Goal: Find specific page/section: Find specific page/section

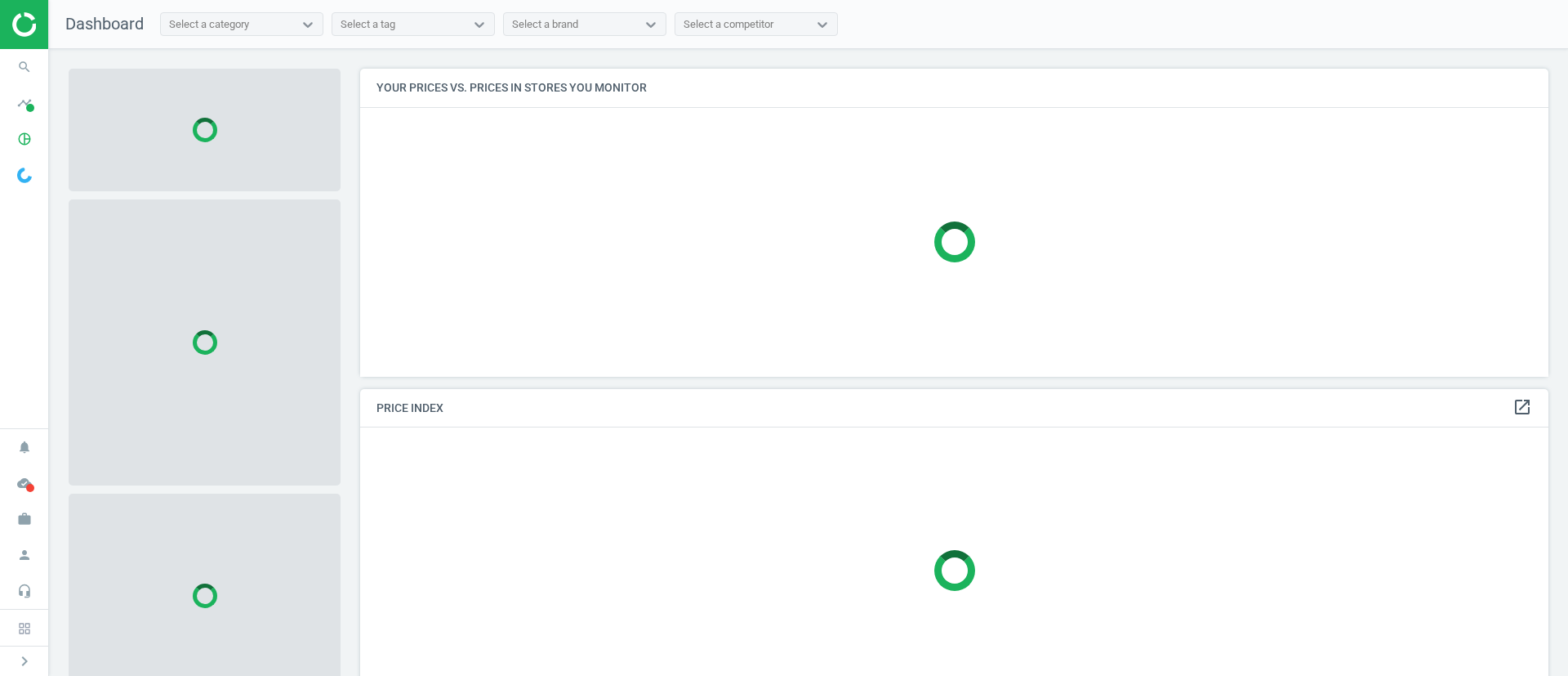
scroll to position [346, 1208]
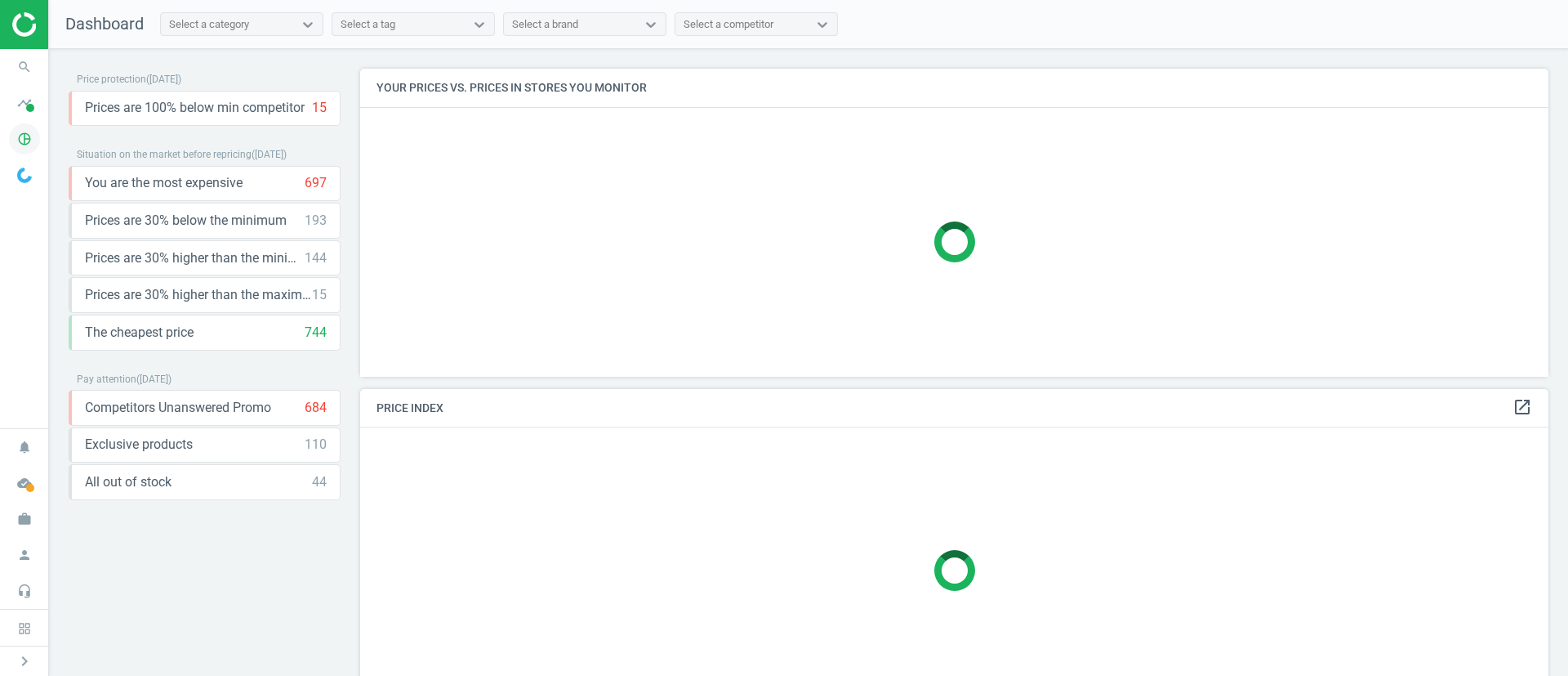
click at [22, 132] on icon "pie_chart_outlined" at bounding box center [25, 139] width 31 height 31
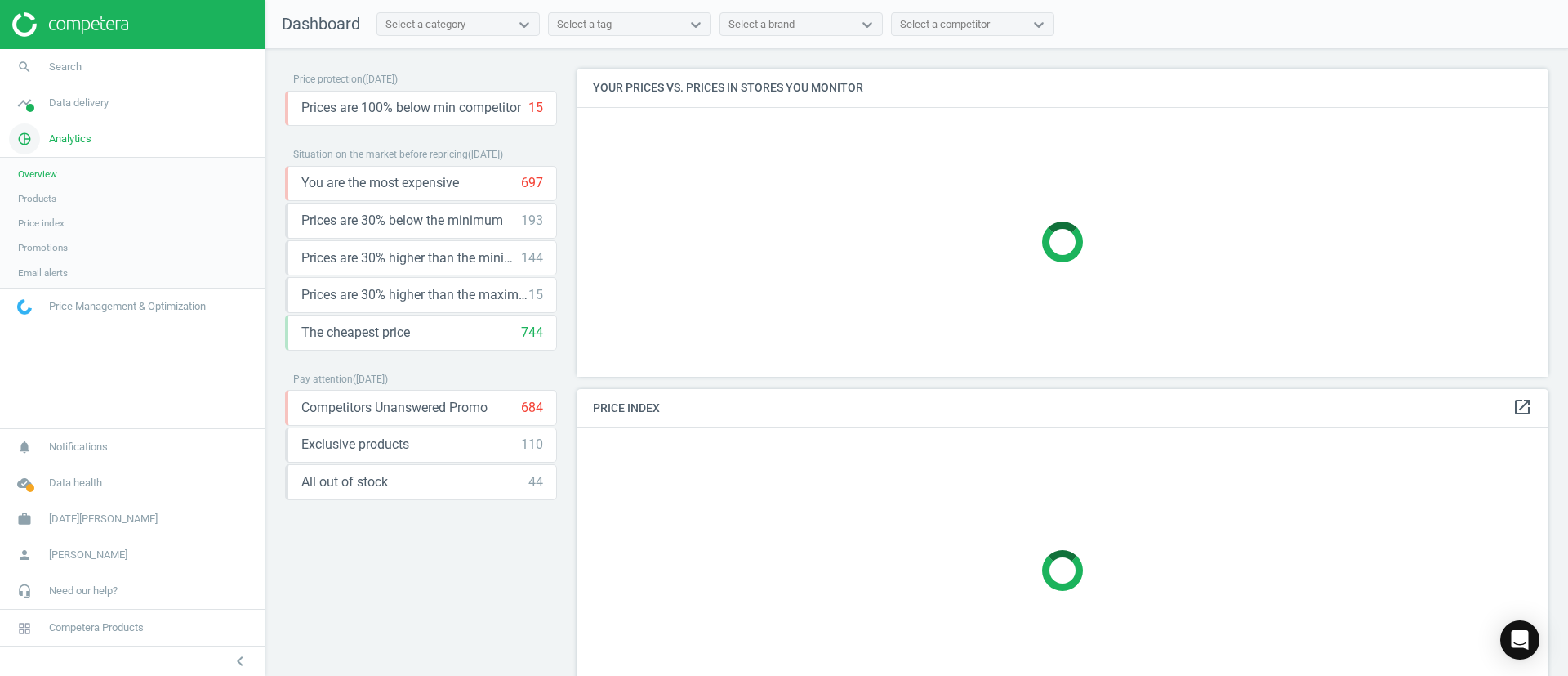
scroll to position [346, 991]
click at [39, 199] on span "Products" at bounding box center [38, 199] width 39 height 13
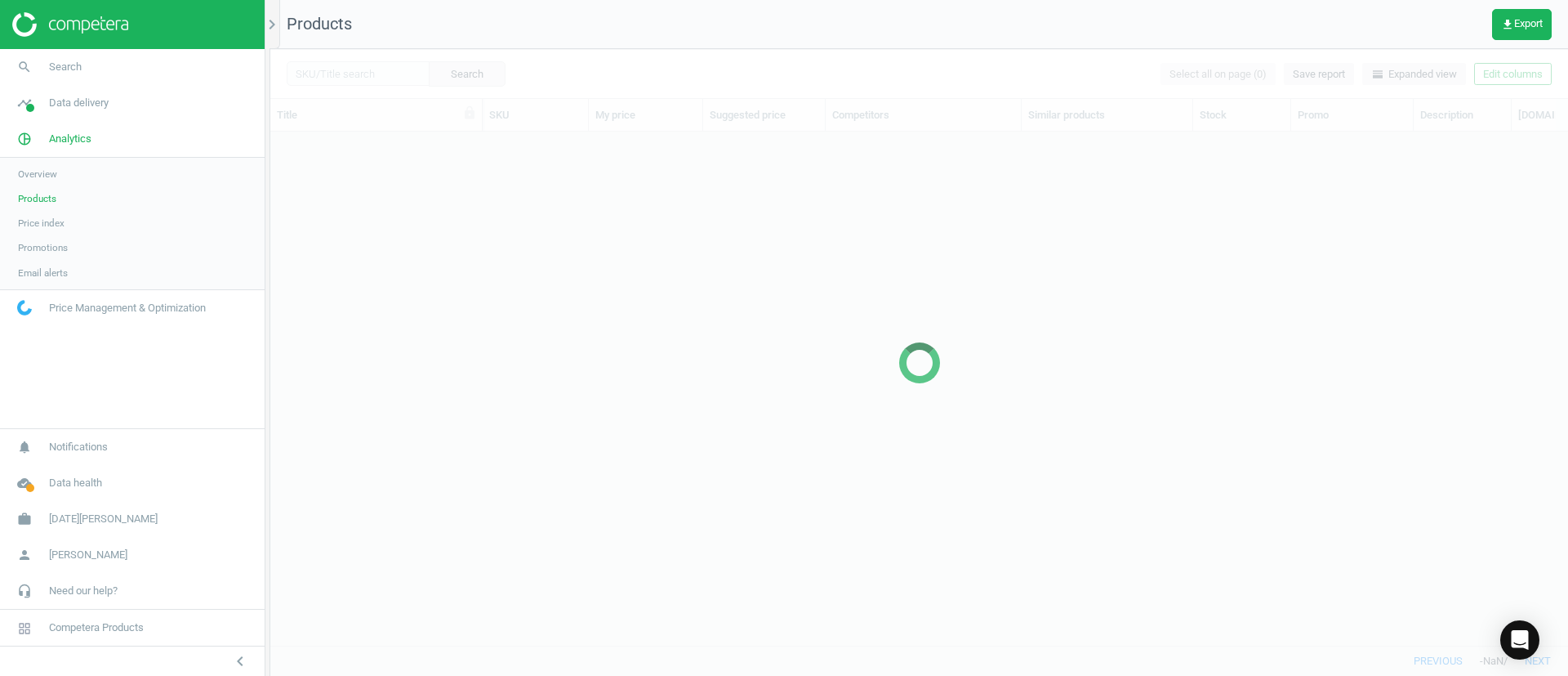
scroll to position [475, 1278]
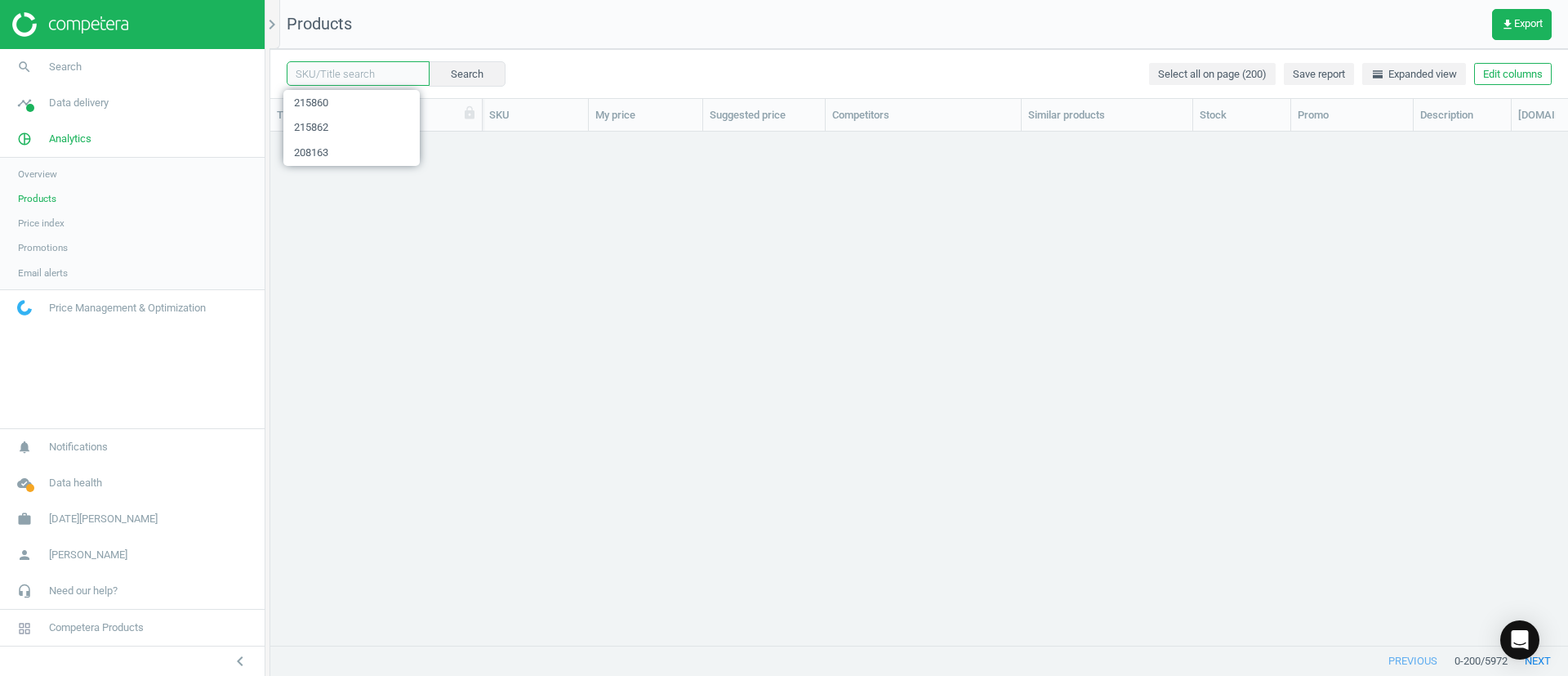
click at [378, 82] on input "text" at bounding box center [358, 74] width 142 height 25
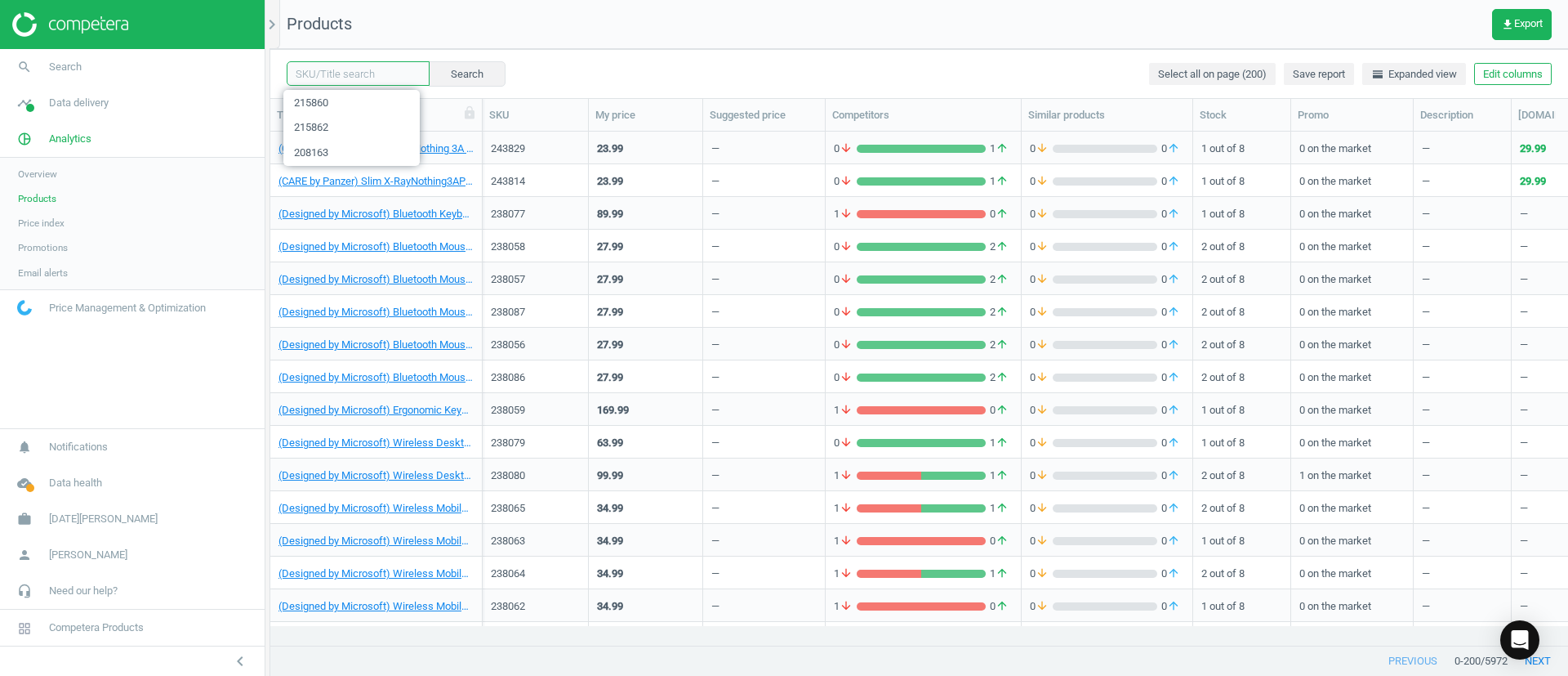
paste input "208163"
type input "208163"
click at [444, 74] on button "Search" at bounding box center [466, 74] width 77 height 25
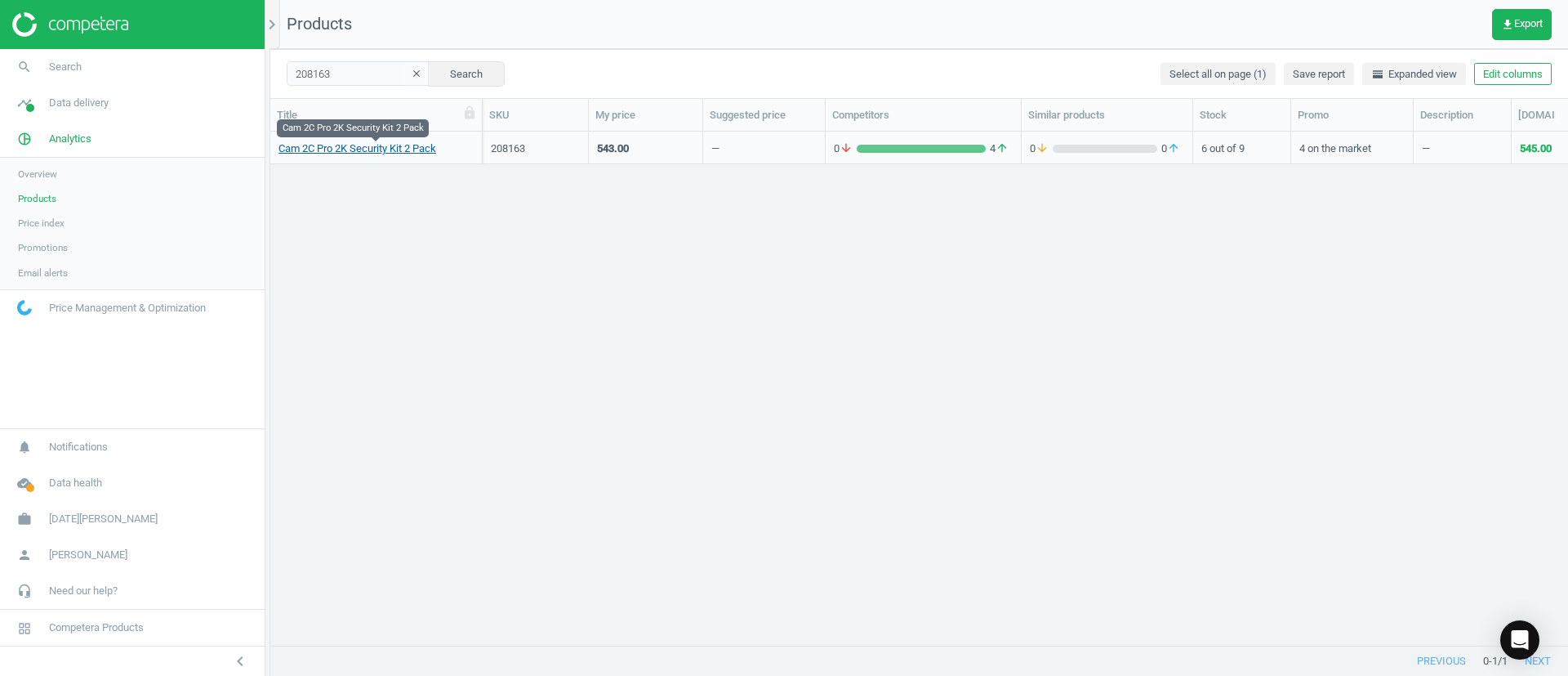
click at [373, 152] on link "Cam 2C Pro 2K Security Kit 2 Pack" at bounding box center [357, 149] width 157 height 15
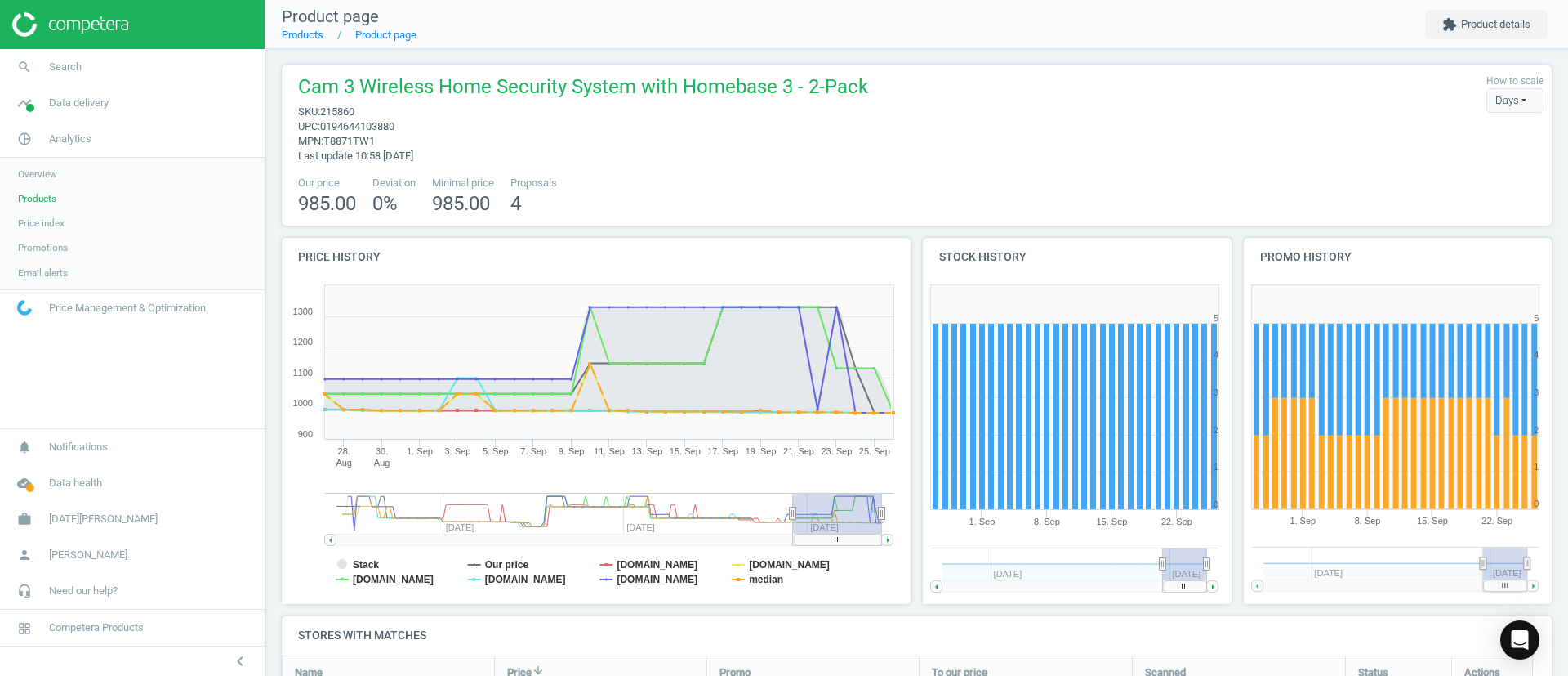
click at [42, 194] on span "Products" at bounding box center [38, 199] width 39 height 13
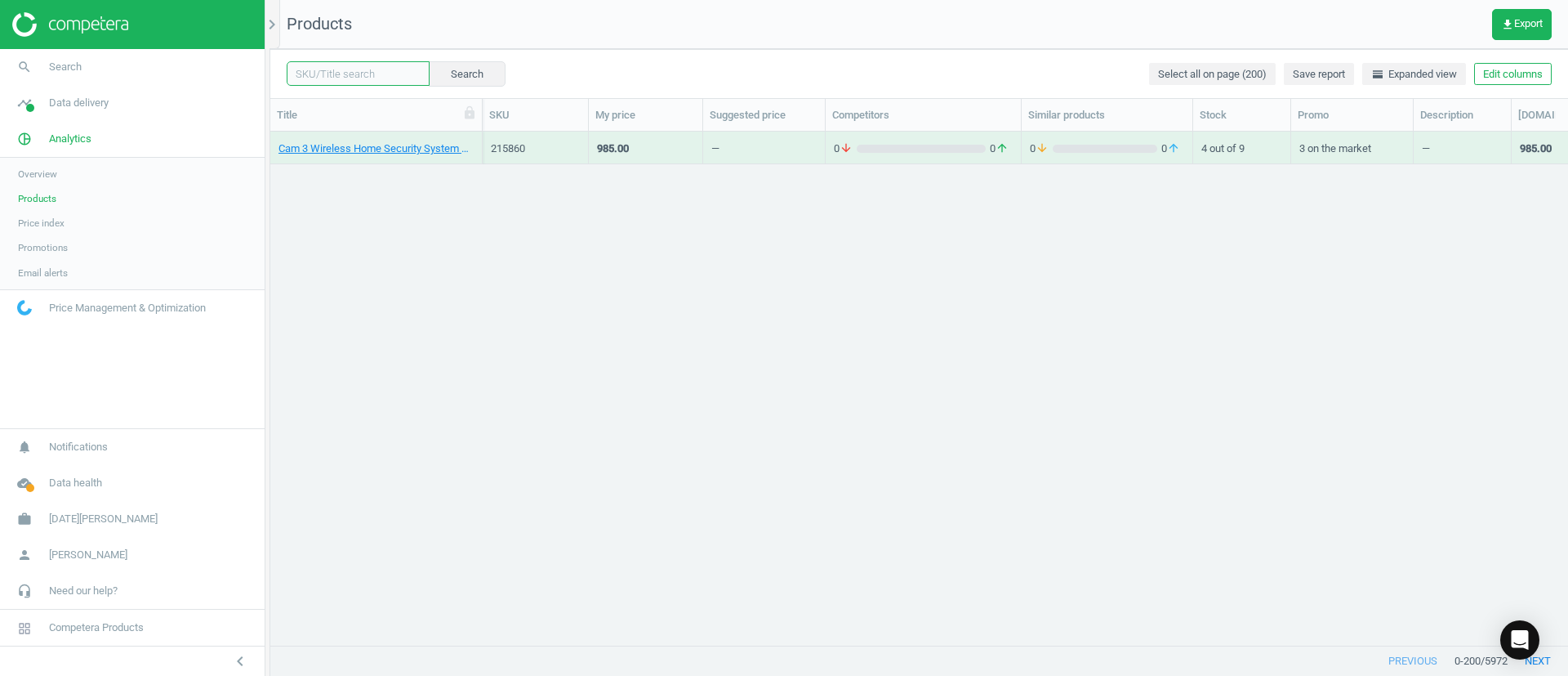
click at [380, 72] on input "text" at bounding box center [358, 74] width 142 height 25
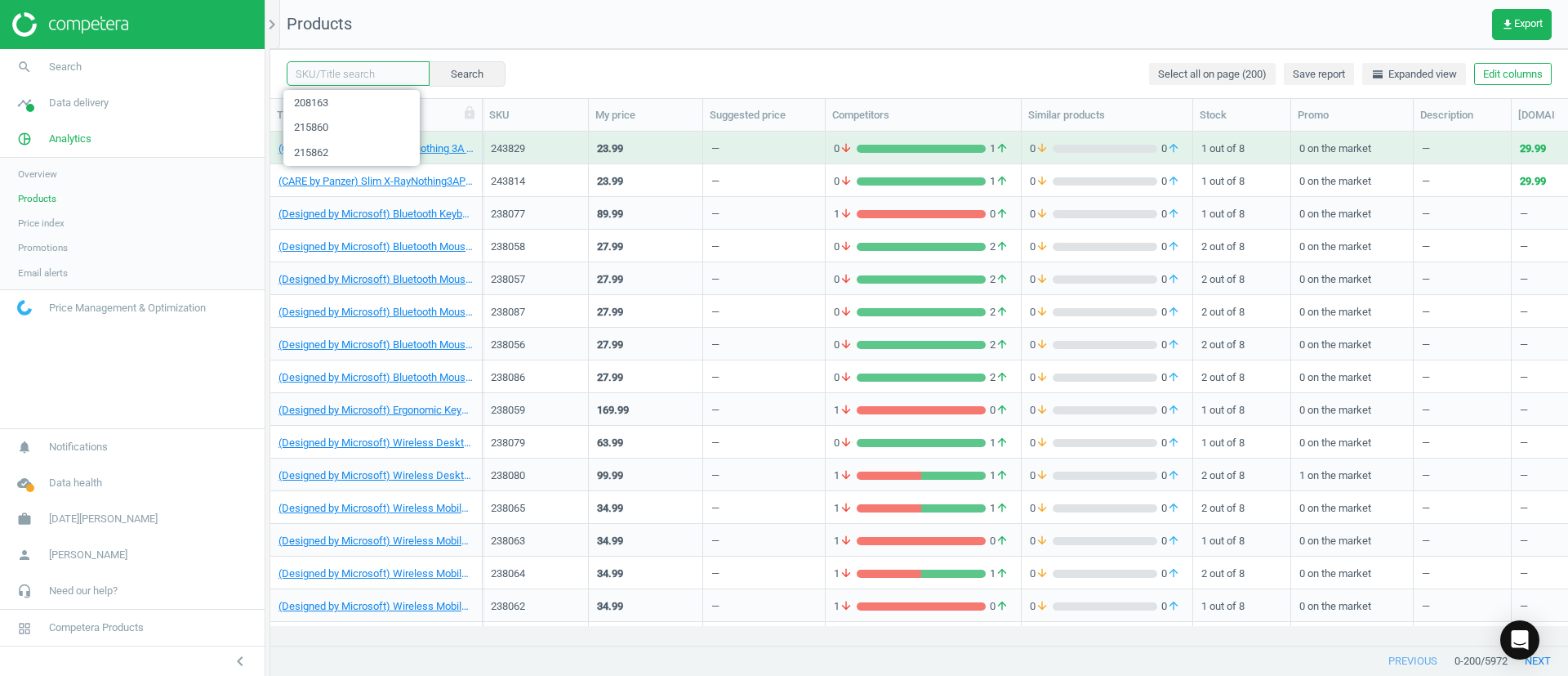
paste input "208164"
type input "208164"
click at [457, 74] on button "Search" at bounding box center [466, 74] width 77 height 25
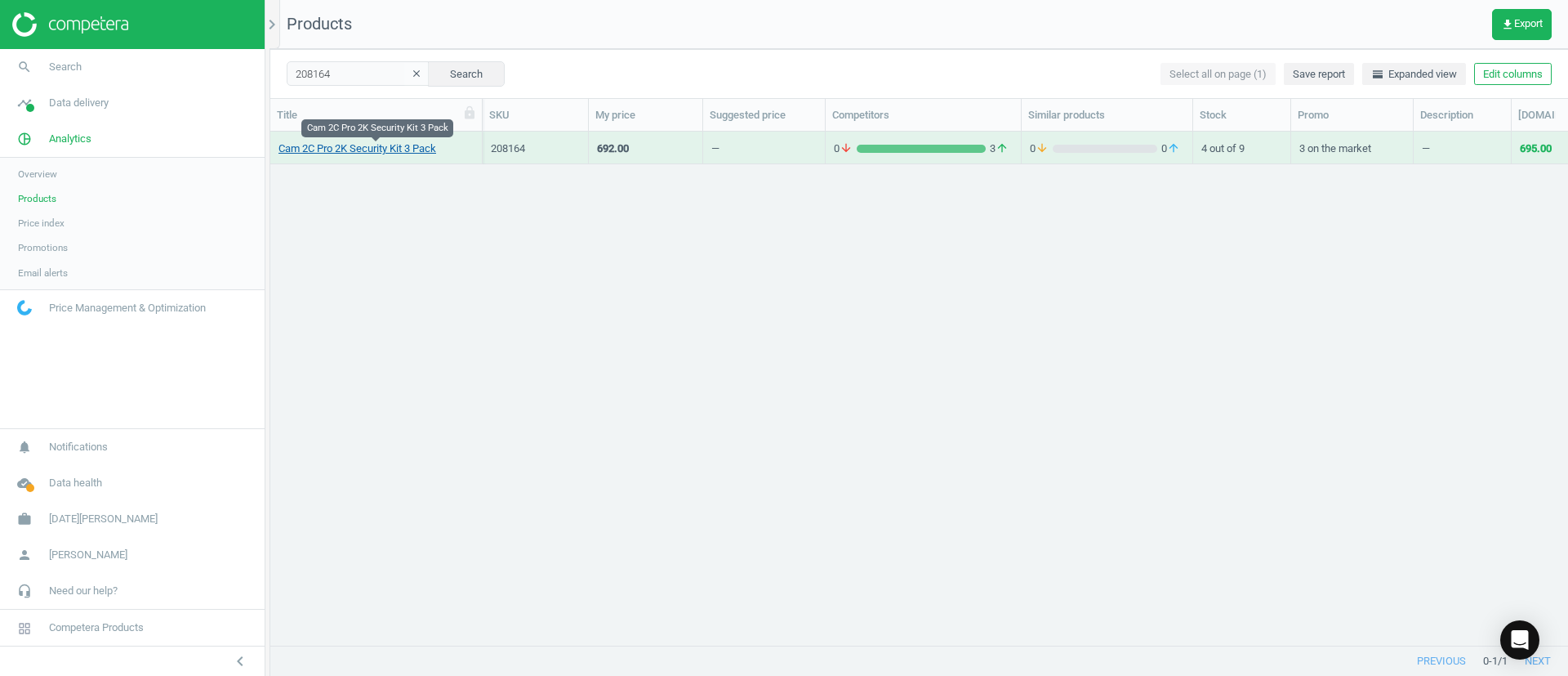
click at [389, 142] on link "Cam 2C Pro 2K Security Kit 3 Pack" at bounding box center [357, 149] width 157 height 15
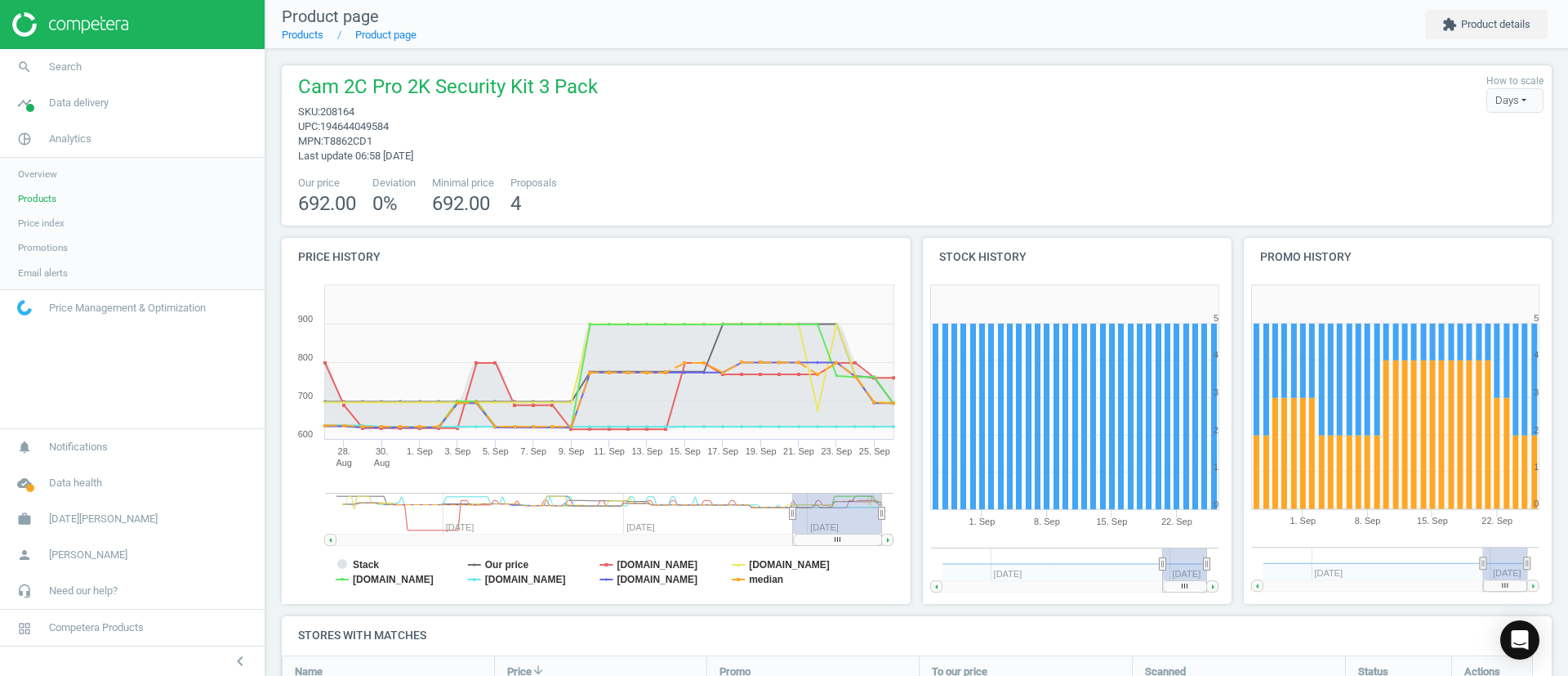
drag, startPoint x: 793, startPoint y: 525, endPoint x: 913, endPoint y: 521, distance: 120.1
click at [911, 521] on div "Price history Created with Highstock 6.2.0 Stack Our price bunnings.co.nz jbhif…" at bounding box center [916, 427] width 1282 height 378
click at [27, 199] on span "Products" at bounding box center [38, 199] width 39 height 13
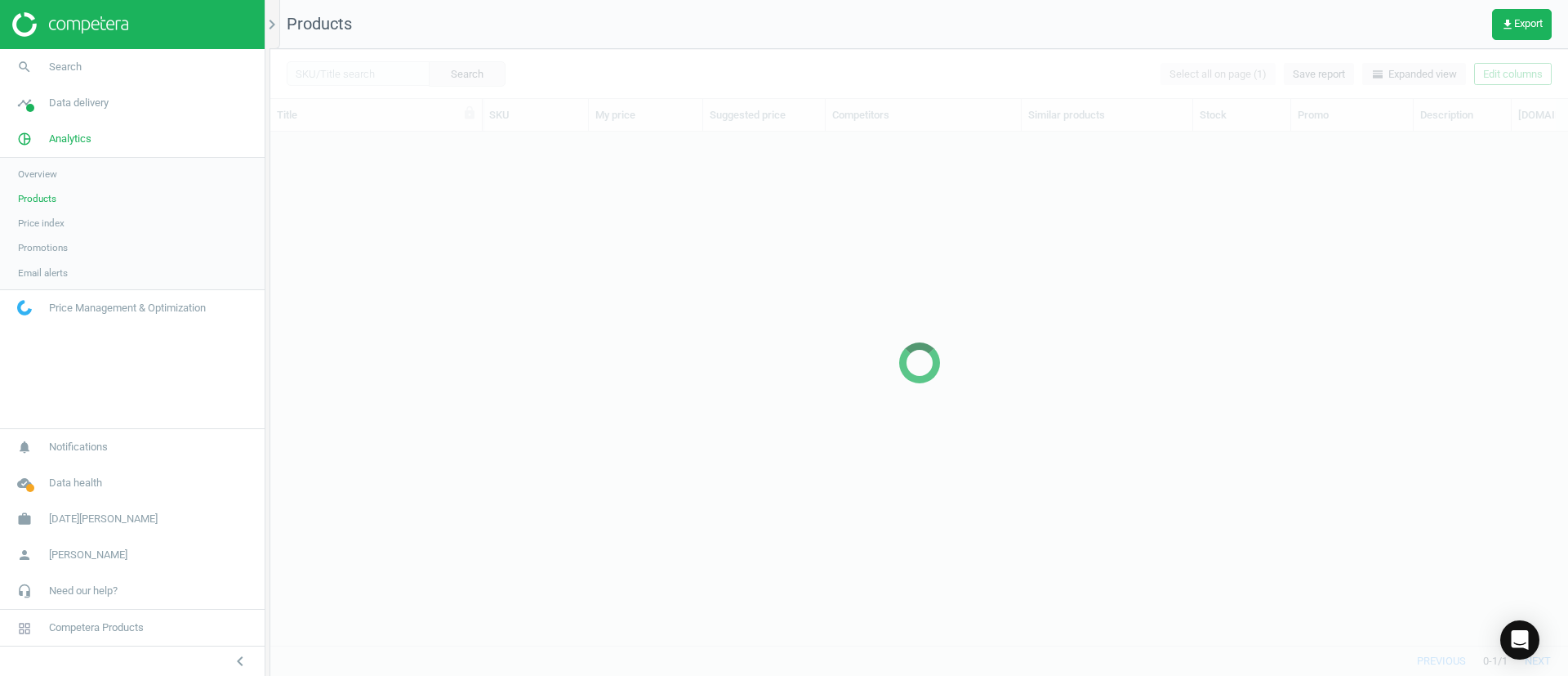
scroll to position [475, 1278]
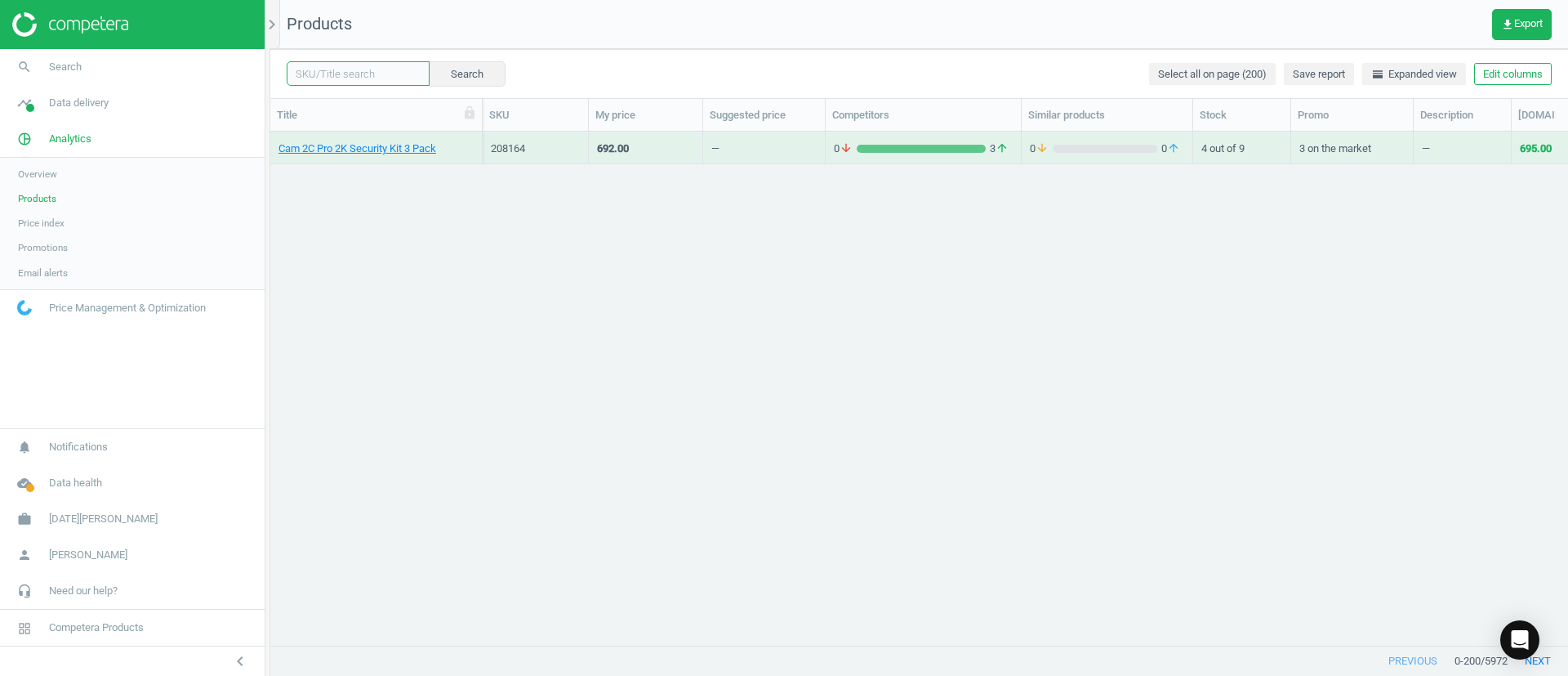
click at [380, 71] on input "text" at bounding box center [358, 74] width 142 height 25
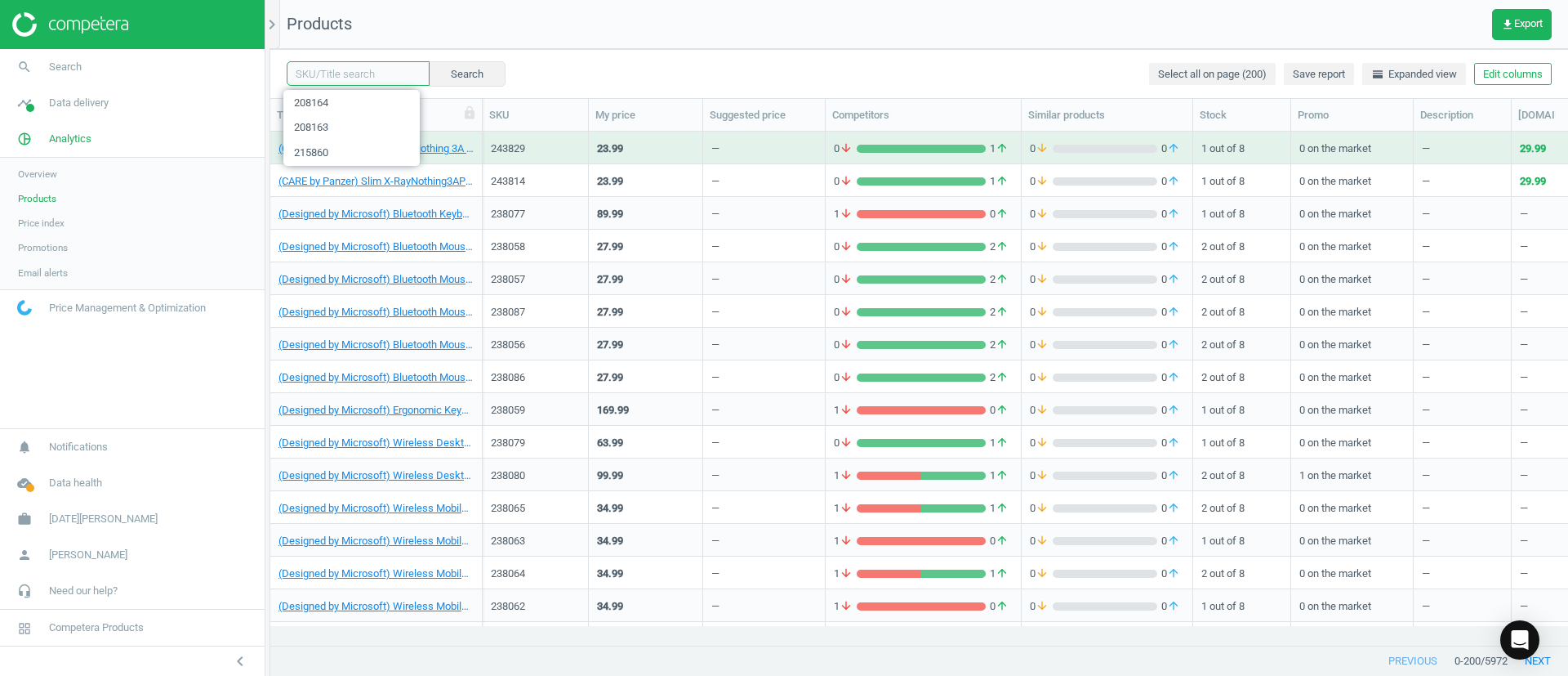
paste input "208165"
type input "208165"
click at [471, 72] on button "Search" at bounding box center [466, 74] width 77 height 25
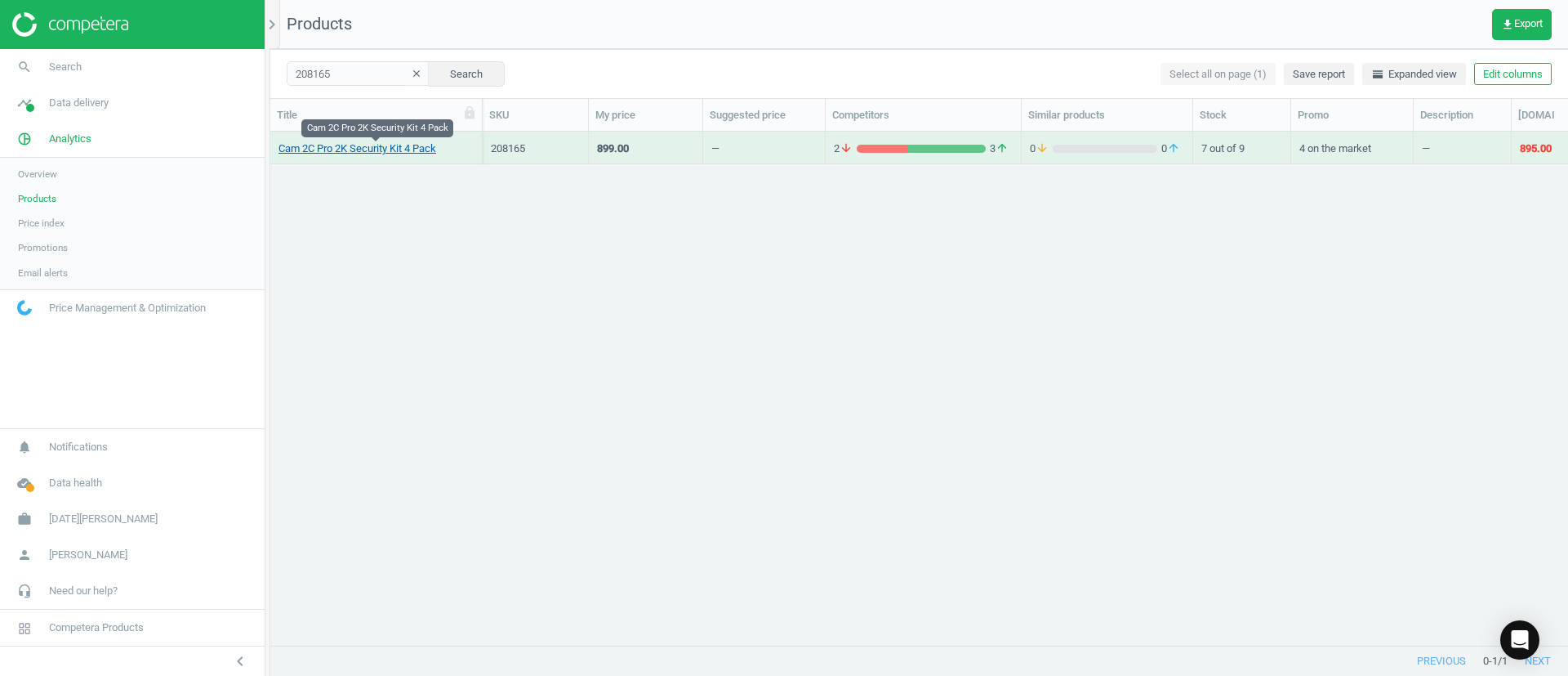
click at [377, 147] on link "Cam 2C Pro 2K Security Kit 4 Pack" at bounding box center [357, 149] width 157 height 15
